Goal: Task Accomplishment & Management: Manage account settings

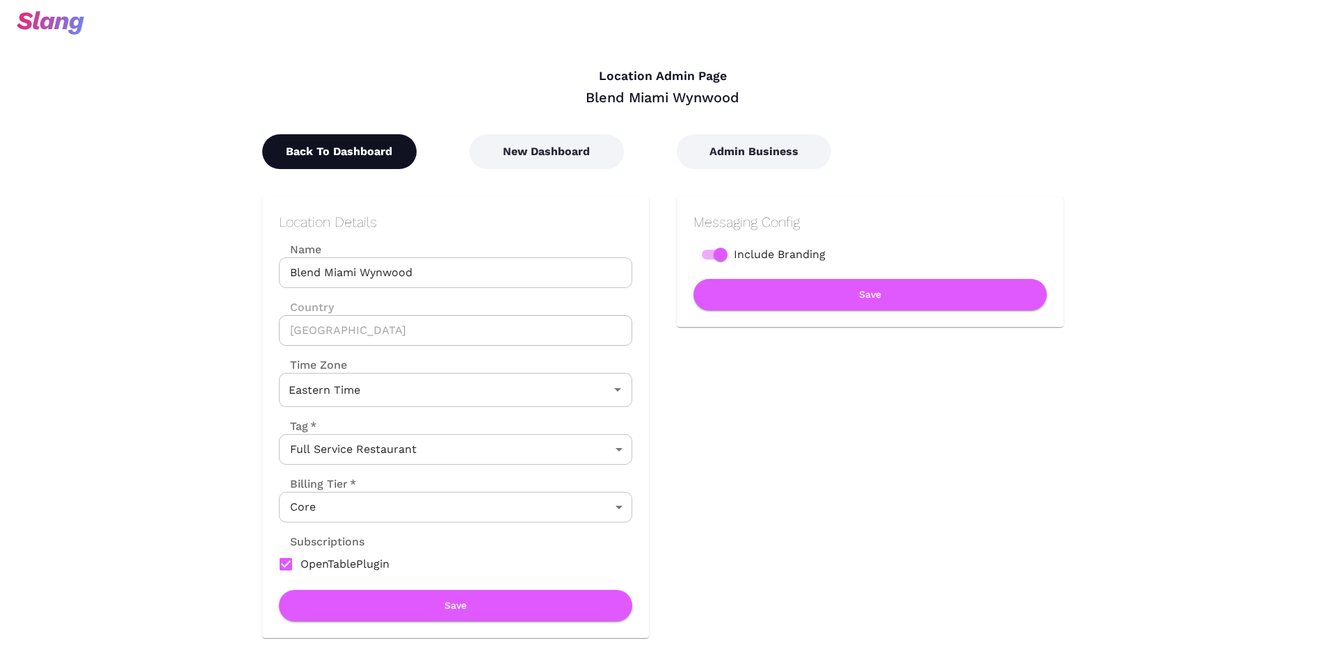
click at [394, 165] on button "Back To Dashboard" at bounding box center [339, 151] width 154 height 35
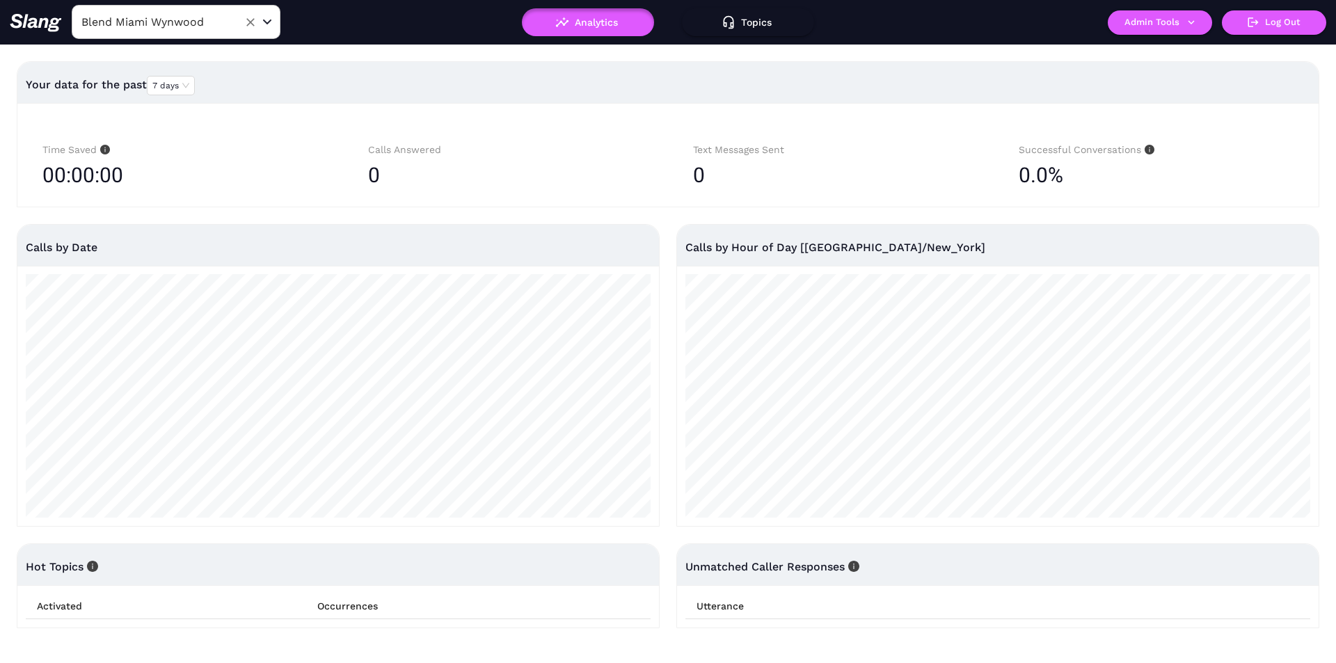
click at [193, 15] on input "Blend Miami Wynwood" at bounding box center [154, 22] width 153 height 22
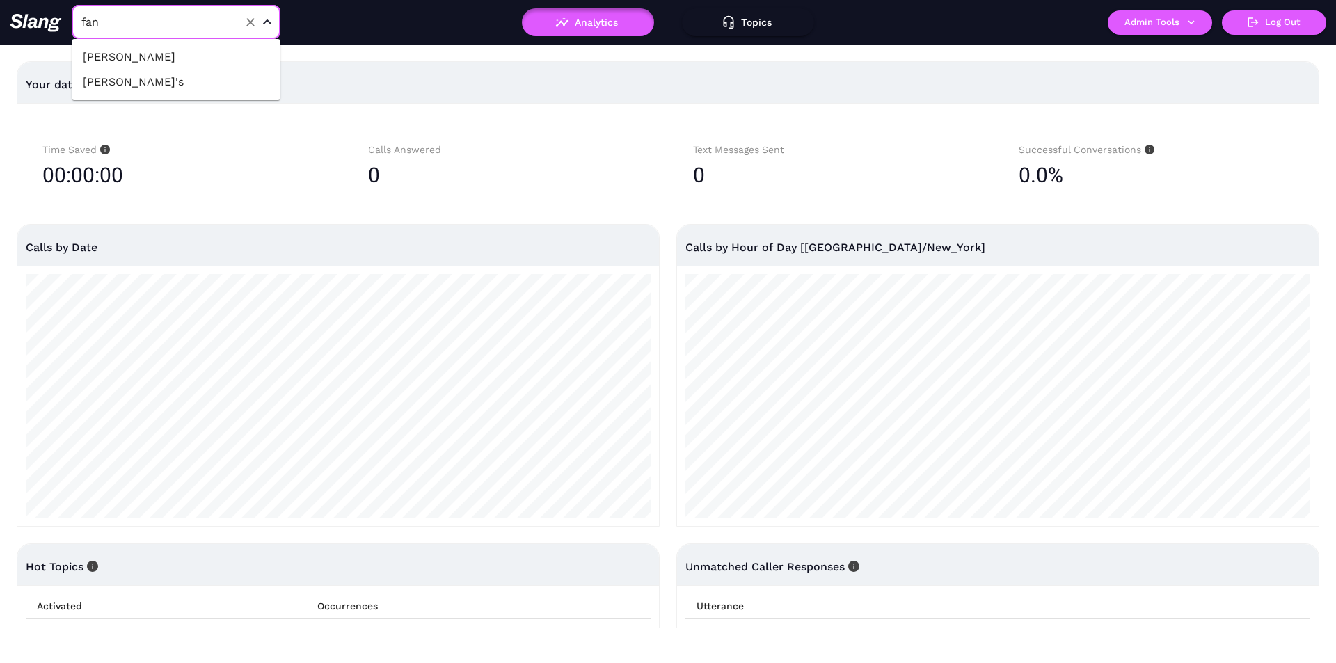
type input "fanc"
drag, startPoint x: 179, startPoint y: 63, endPoint x: 347, endPoint y: 43, distance: 169.6
click at [178, 65] on li "[PERSON_NAME]'s" at bounding box center [176, 57] width 209 height 25
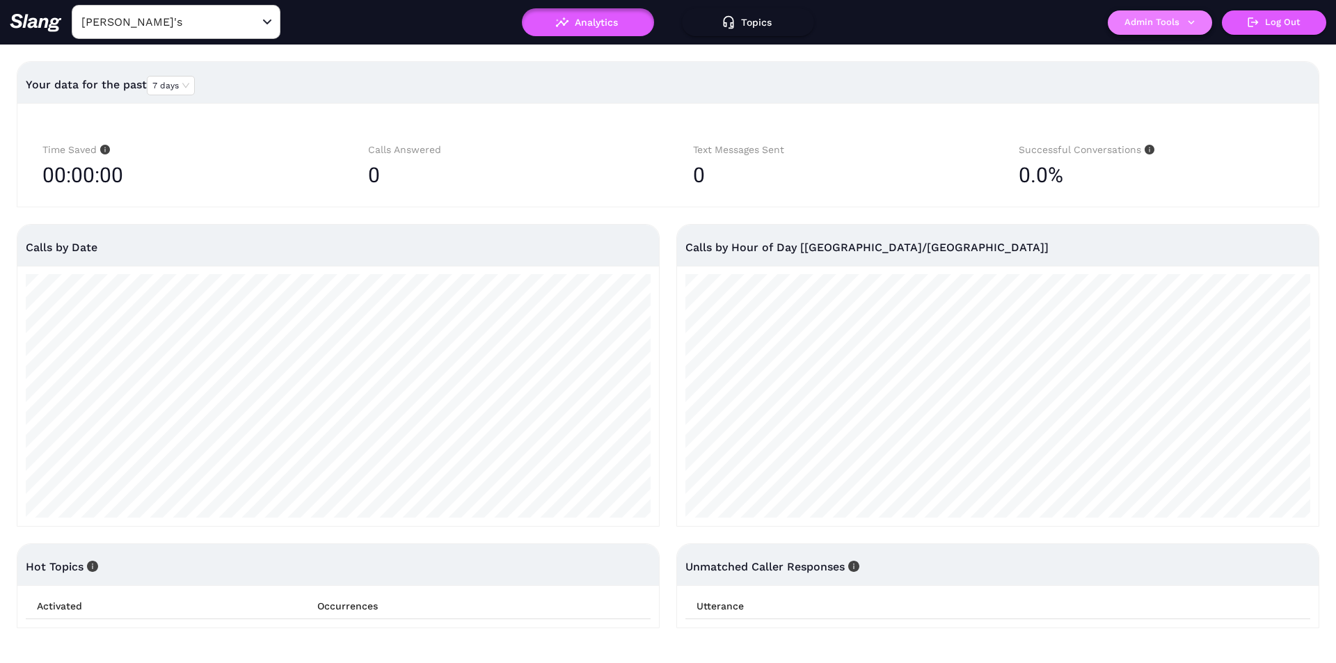
click at [1137, 16] on button "Admin Tools" at bounding box center [1159, 22] width 104 height 24
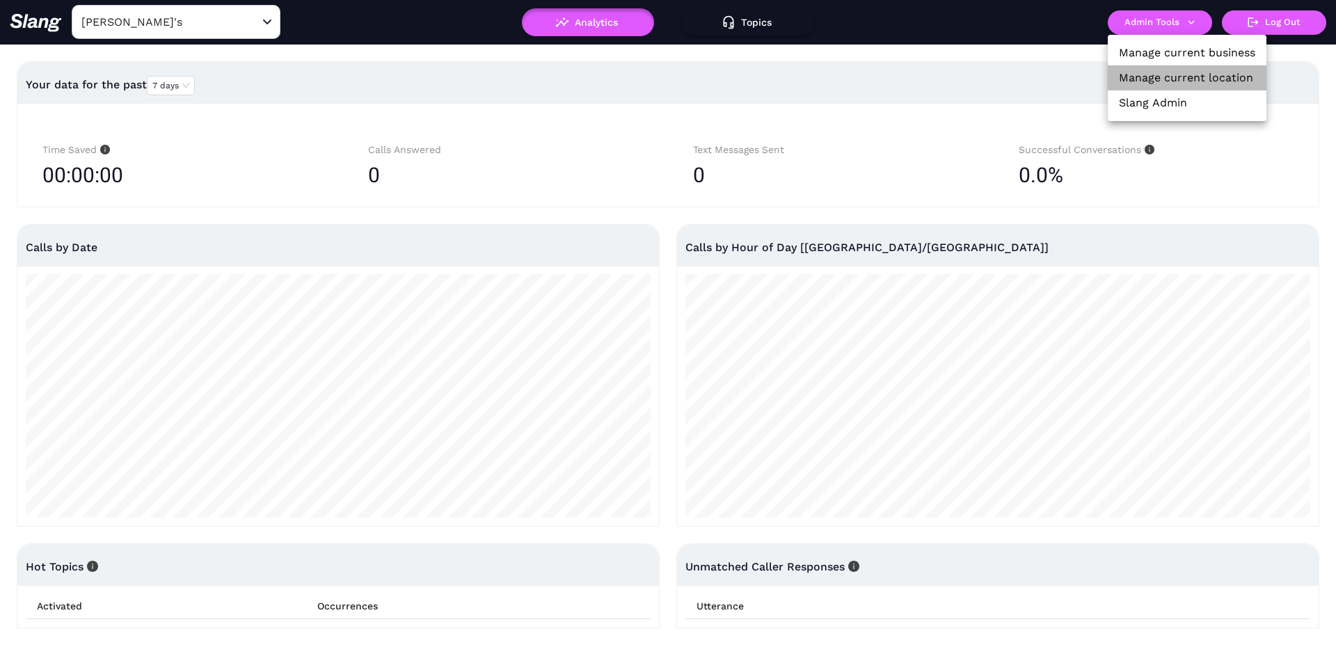
click at [1121, 80] on link "Manage current location" at bounding box center [1186, 78] width 134 height 17
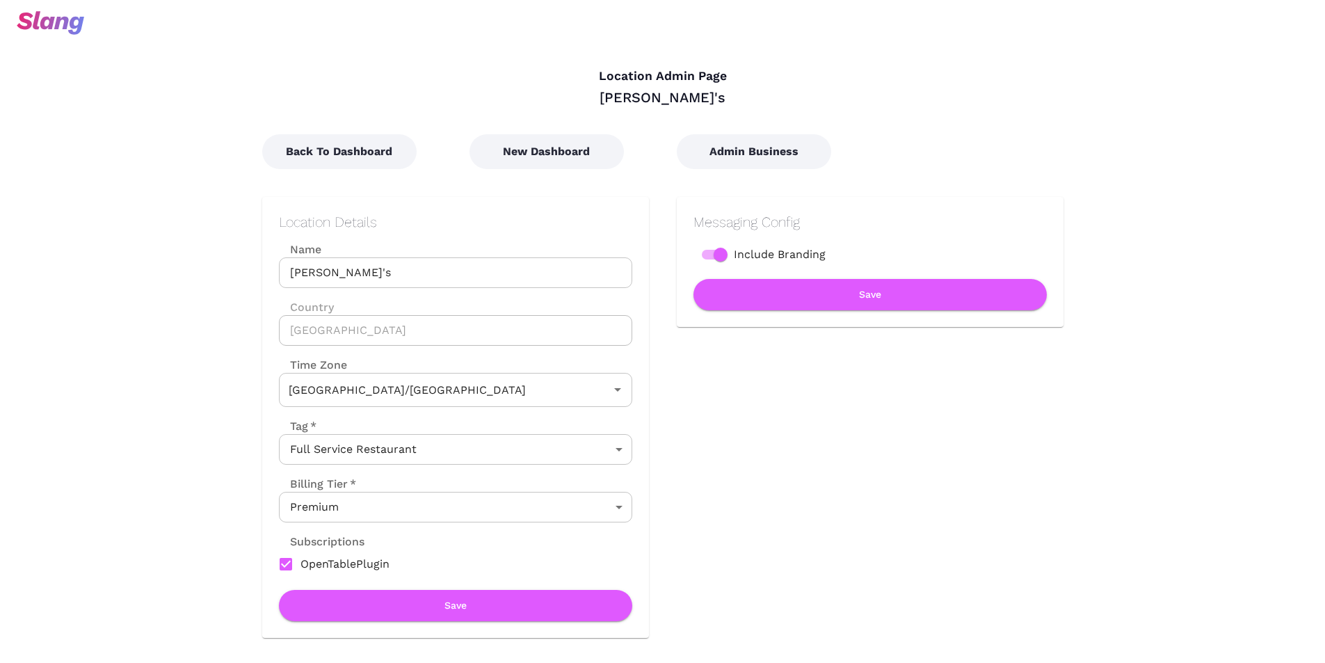
type input "Australian EST ([GEOGRAPHIC_DATA])"
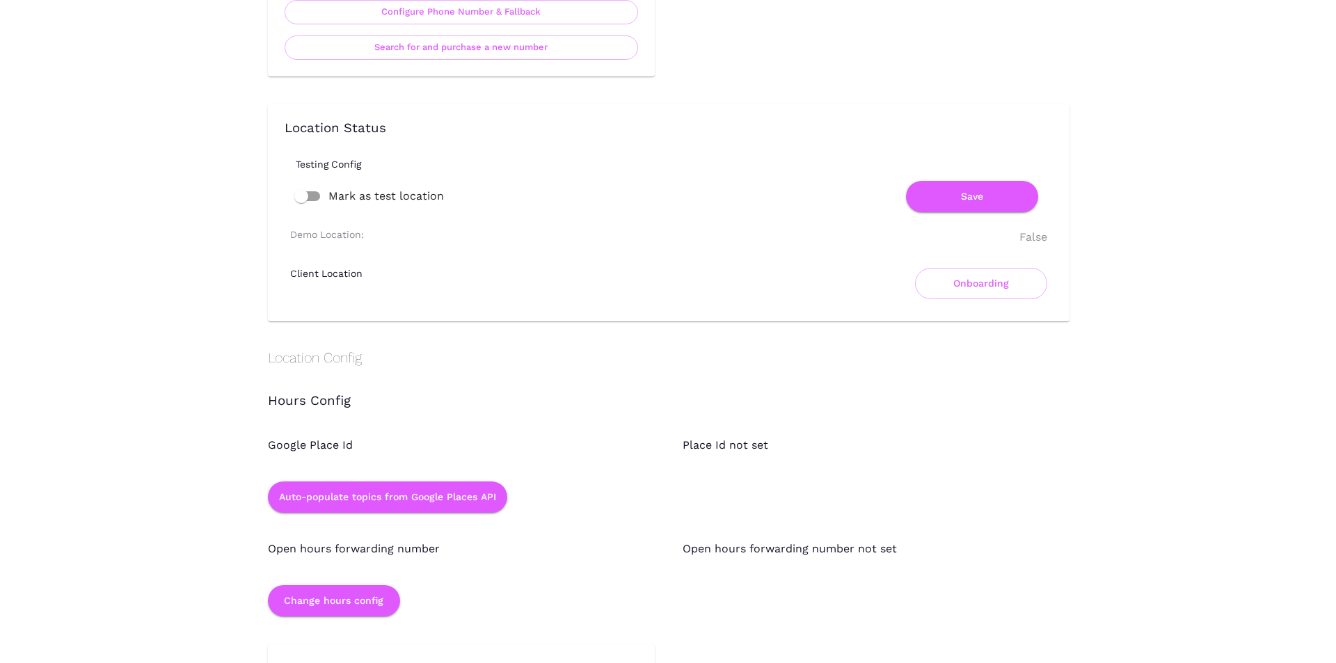
scroll to position [1043, 0]
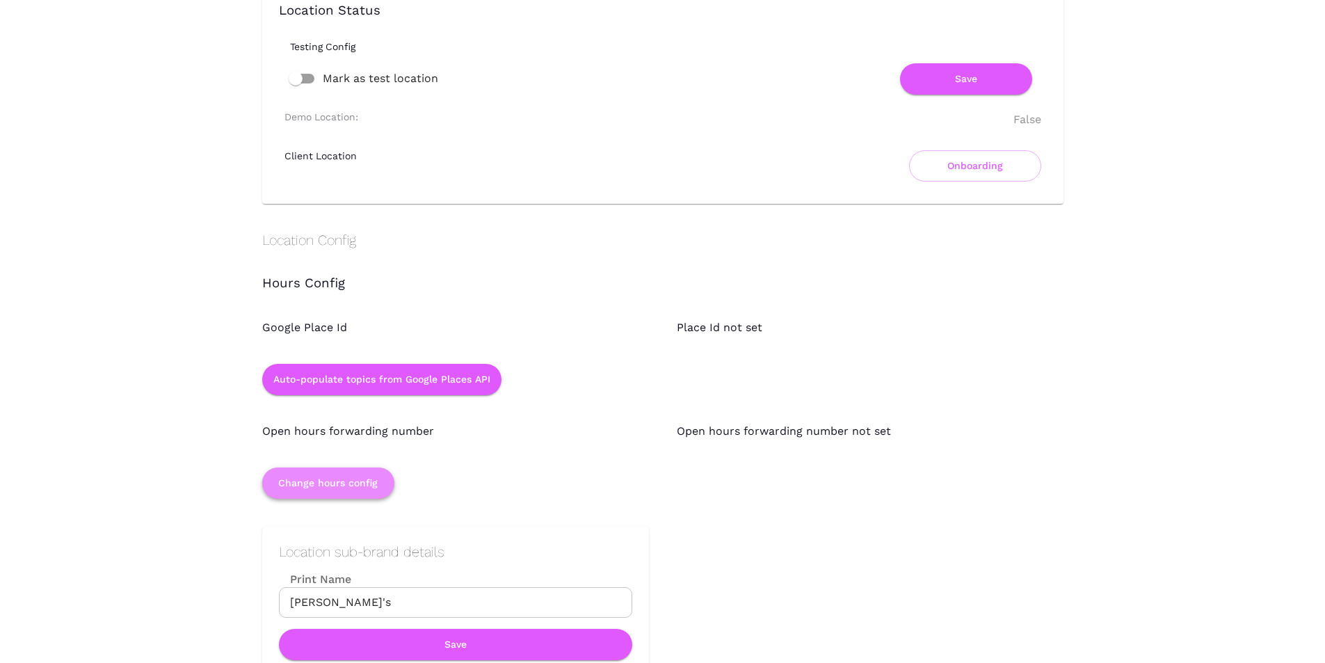
click at [352, 490] on button "Change hours config" at bounding box center [328, 482] width 132 height 31
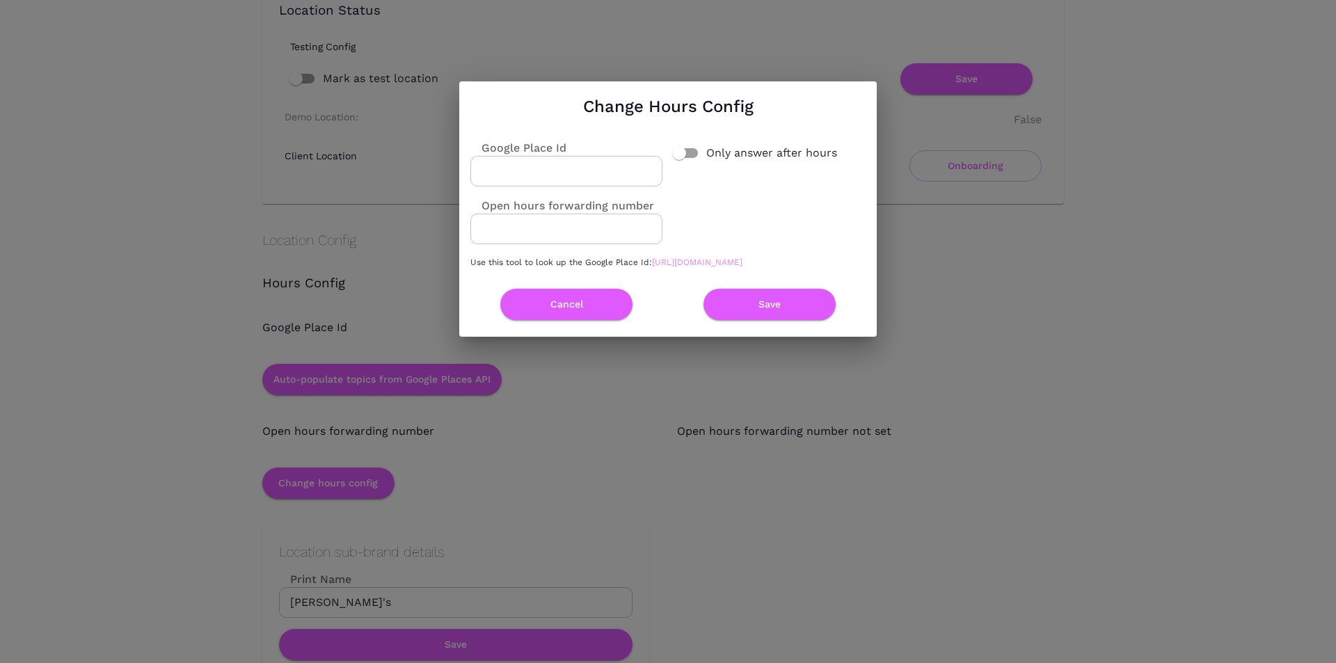
click at [652, 267] on link "[URL][DOMAIN_NAME]" at bounding box center [697, 262] width 90 height 10
click at [550, 168] on input "Google Place Id" at bounding box center [566, 171] width 192 height 31
paste input "ChIJk_-zr7RC1moRYhobOmYDQNY"
type input "ChIJk_-zr7RC1moRYhobOmYDQNY"
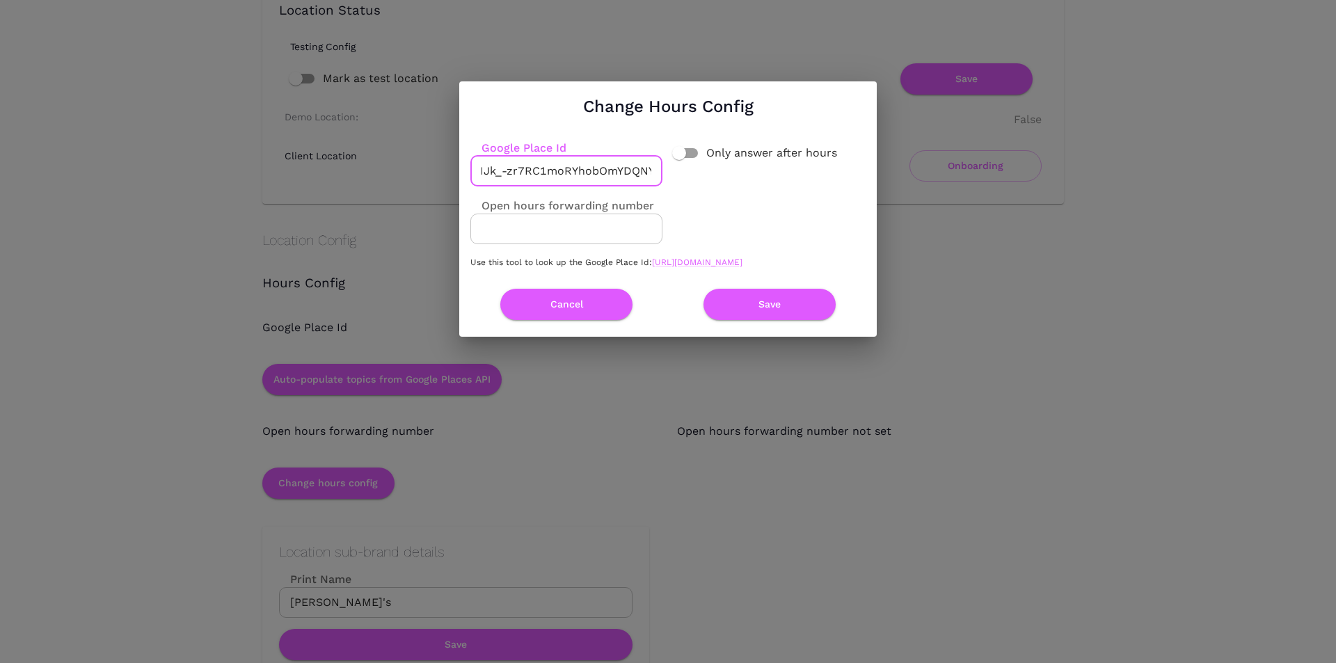
drag, startPoint x: 718, startPoint y: 294, endPoint x: 722, endPoint y: 303, distance: 10.0
click at [718, 296] on div "Save" at bounding box center [763, 299] width 203 height 42
click at [728, 305] on button "Save" at bounding box center [769, 304] width 132 height 31
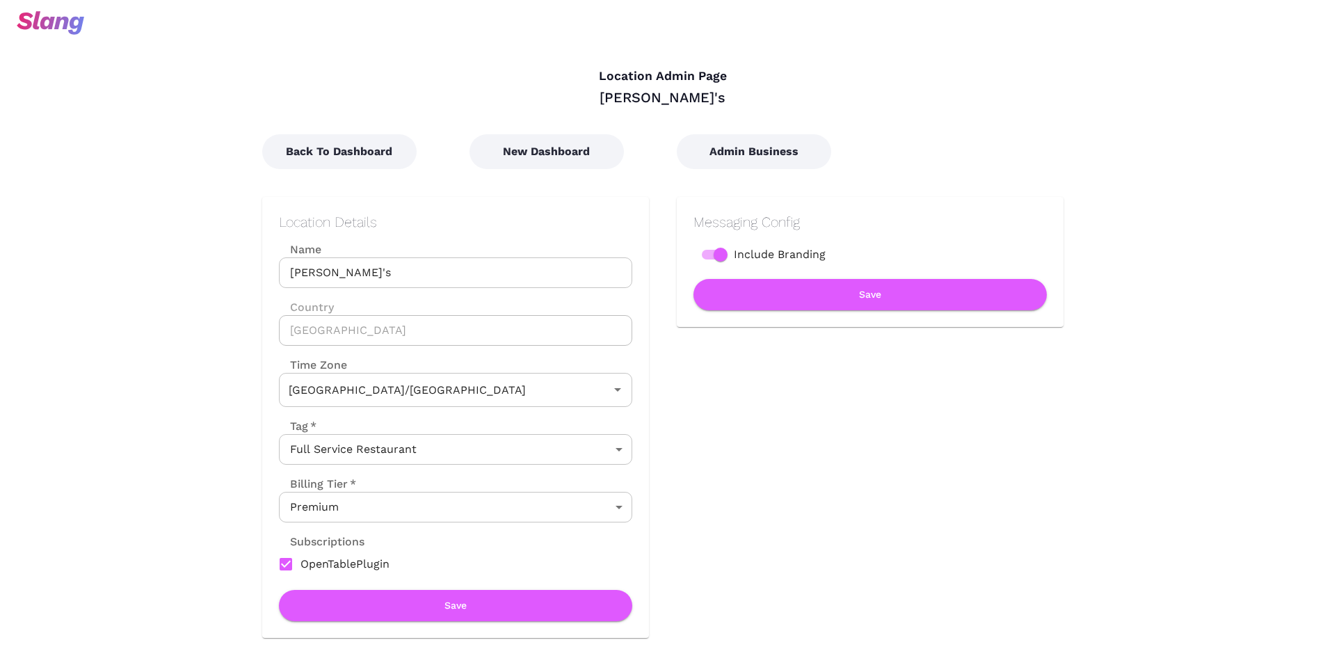
type input "Australian EST ([GEOGRAPHIC_DATA])"
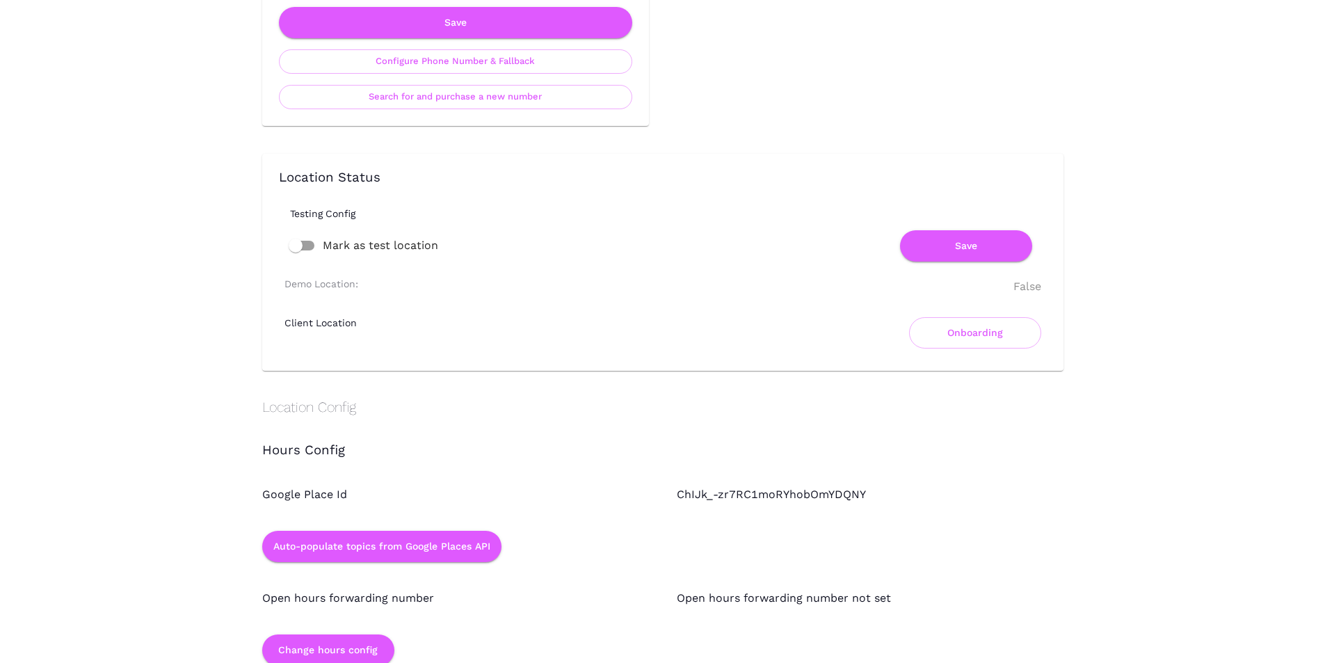
scroll to position [765, 0]
